Goal: Find contact information: Obtain details needed to contact an individual or organization

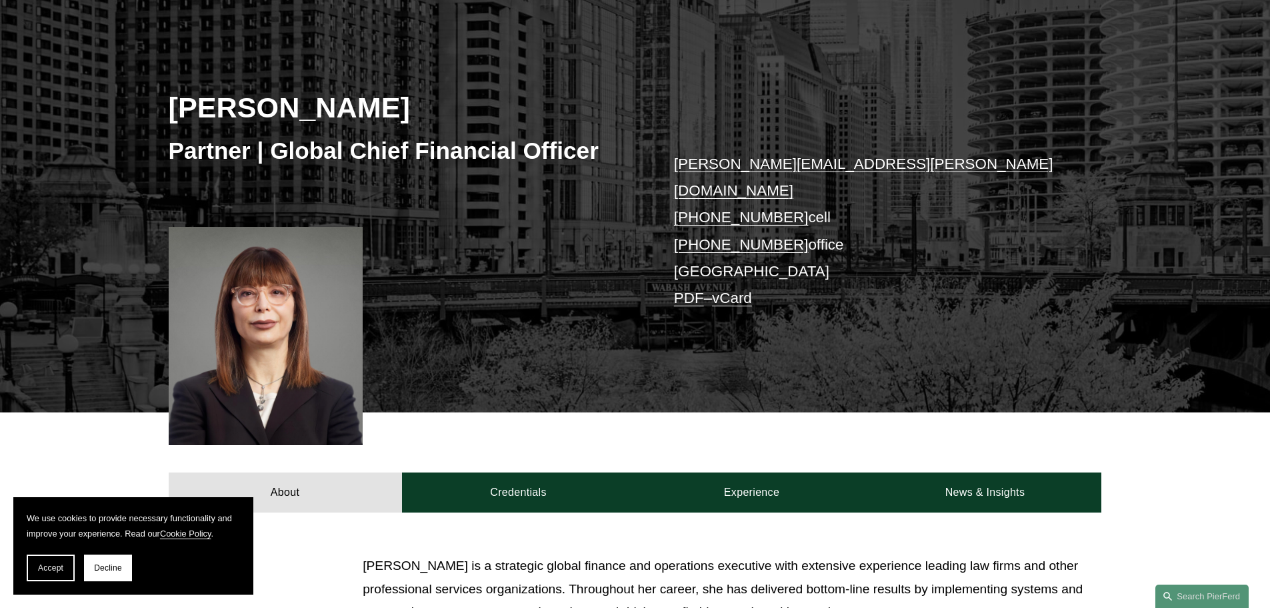
scroll to position [113, 0]
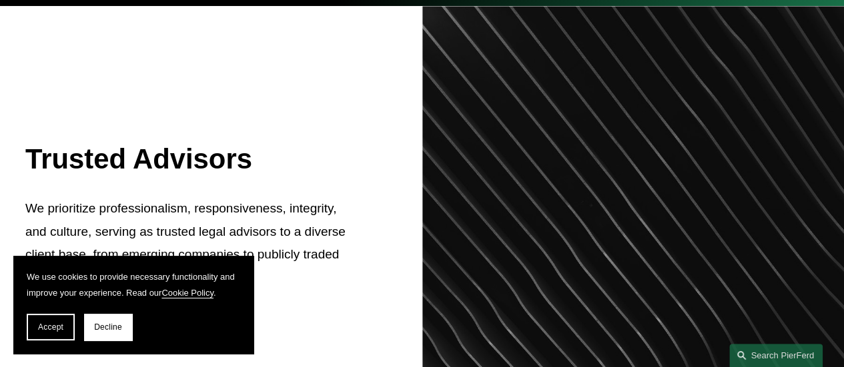
scroll to position [444, 0]
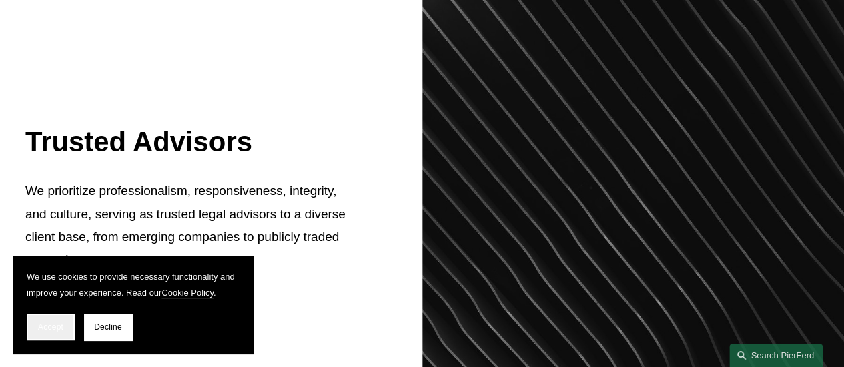
click at [53, 324] on span "Accept" at bounding box center [50, 327] width 25 height 9
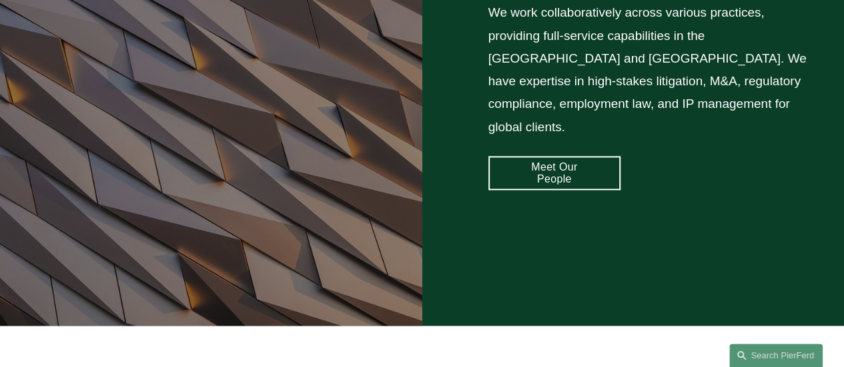
scroll to position [1222, 0]
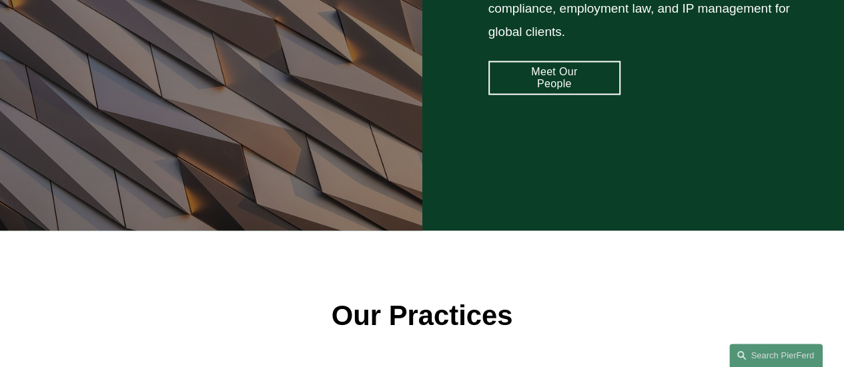
click at [542, 61] on link "Meet Our People" at bounding box center [554, 78] width 132 height 34
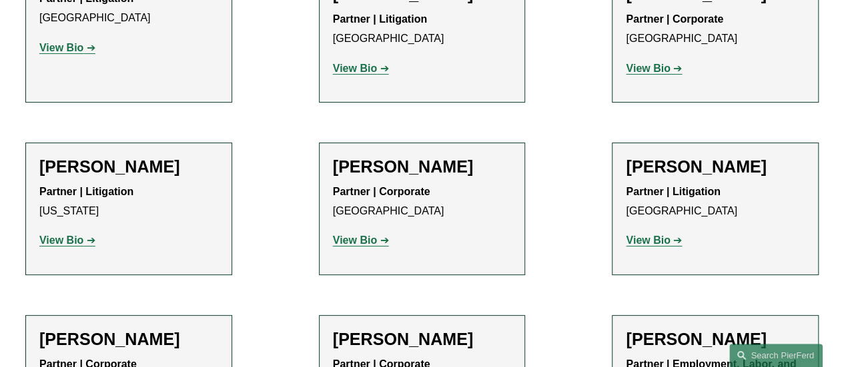
scroll to position [10233, 0]
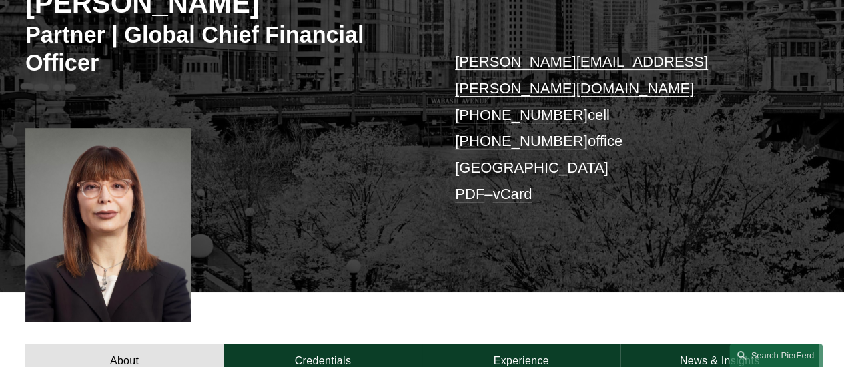
scroll to position [222, 0]
click at [521, 186] on link "vCard" at bounding box center [511, 194] width 39 height 17
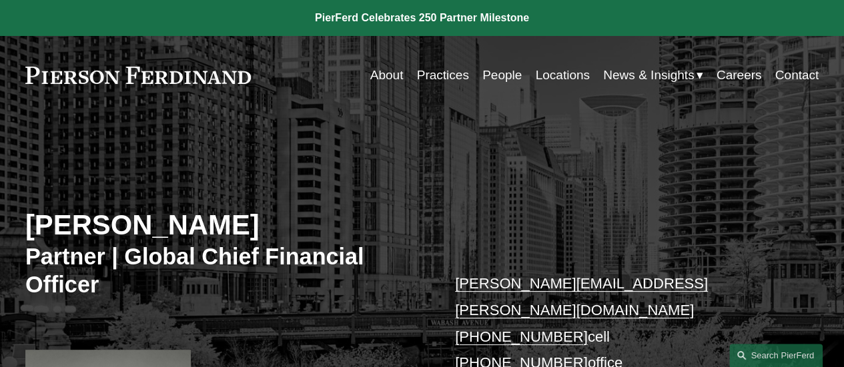
scroll to position [111, 0]
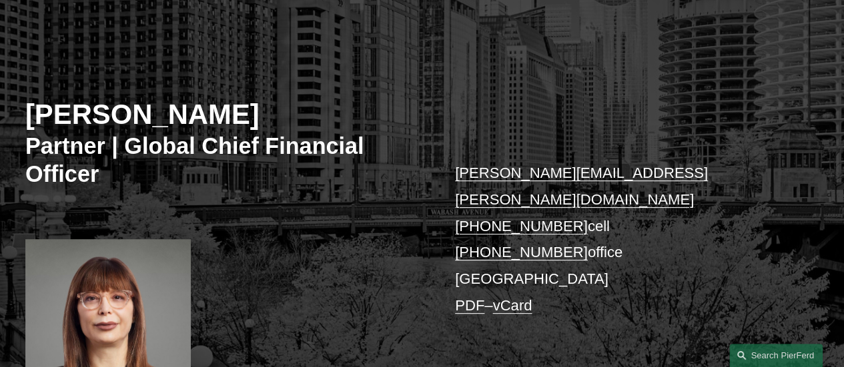
click at [484, 174] on link "meredith.mendes@pierferd.com" at bounding box center [581, 186] width 253 height 43
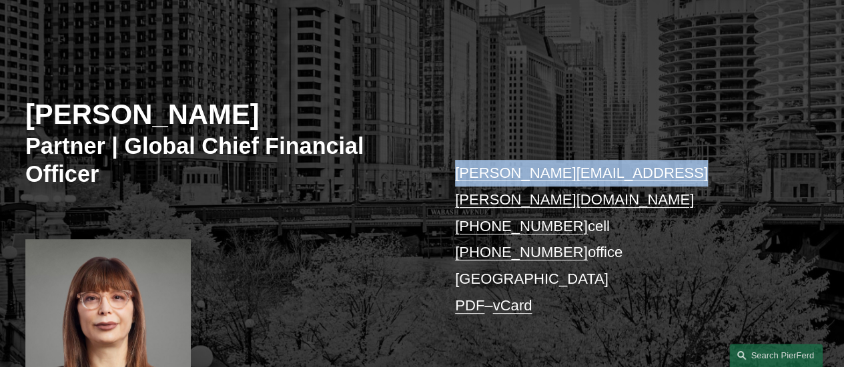
drag, startPoint x: 453, startPoint y: 169, endPoint x: 670, endPoint y: 172, distance: 216.1
click at [670, 172] on div "Meredith W. Mendes Partner | Global Chief Financial Officer meredith.mendes@pie…" at bounding box center [422, 216] width 844 height 375
copy link "meredith.mendes@pierferd.com"
